Goal: Task Accomplishment & Management: Use online tool/utility

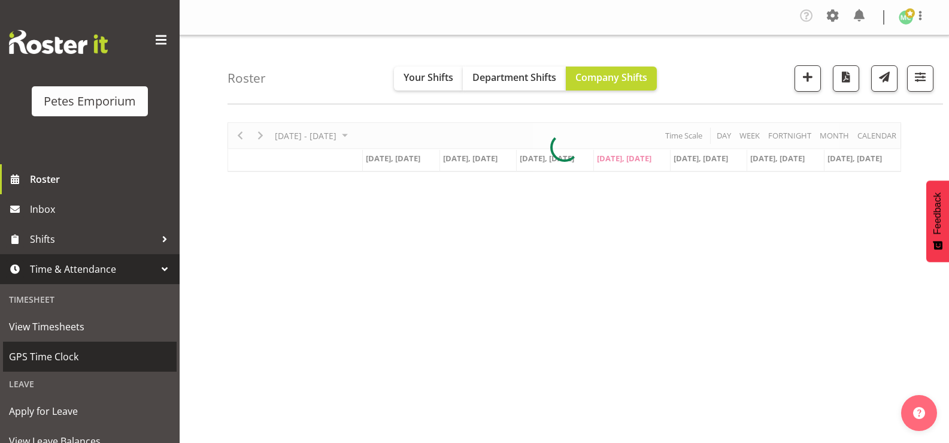
click at [38, 358] on span "GPS Time Clock" at bounding box center [90, 356] width 162 height 18
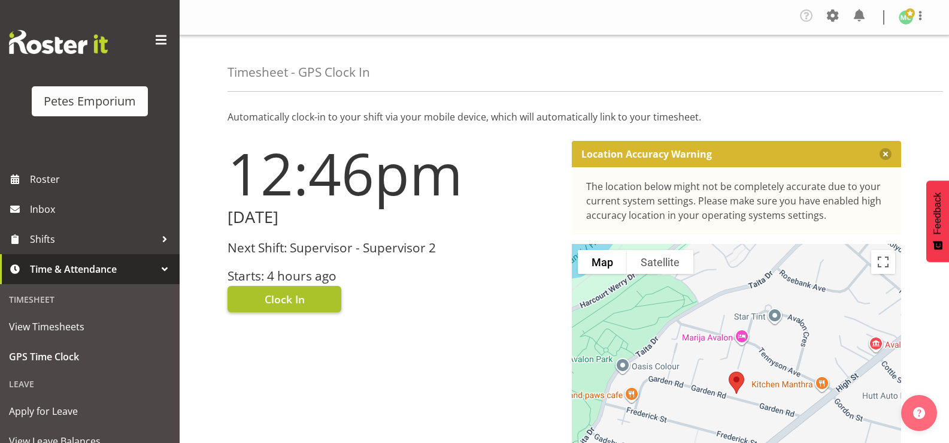
click at [265, 304] on span "Clock In" at bounding box center [285, 299] width 40 height 16
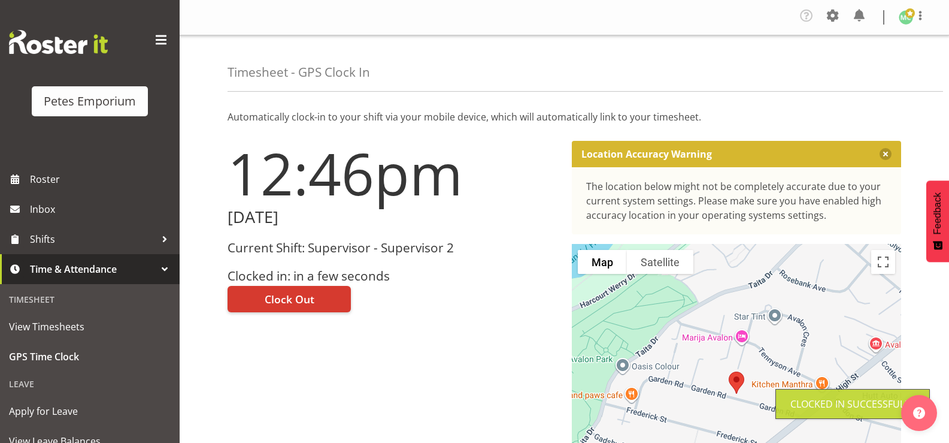
click at [913, 22] on figure at bounding box center [906, 17] width 14 height 14
click at [883, 63] on link "Log Out" at bounding box center [870, 66] width 115 height 22
